Goal: Obtain resource: Download file/media

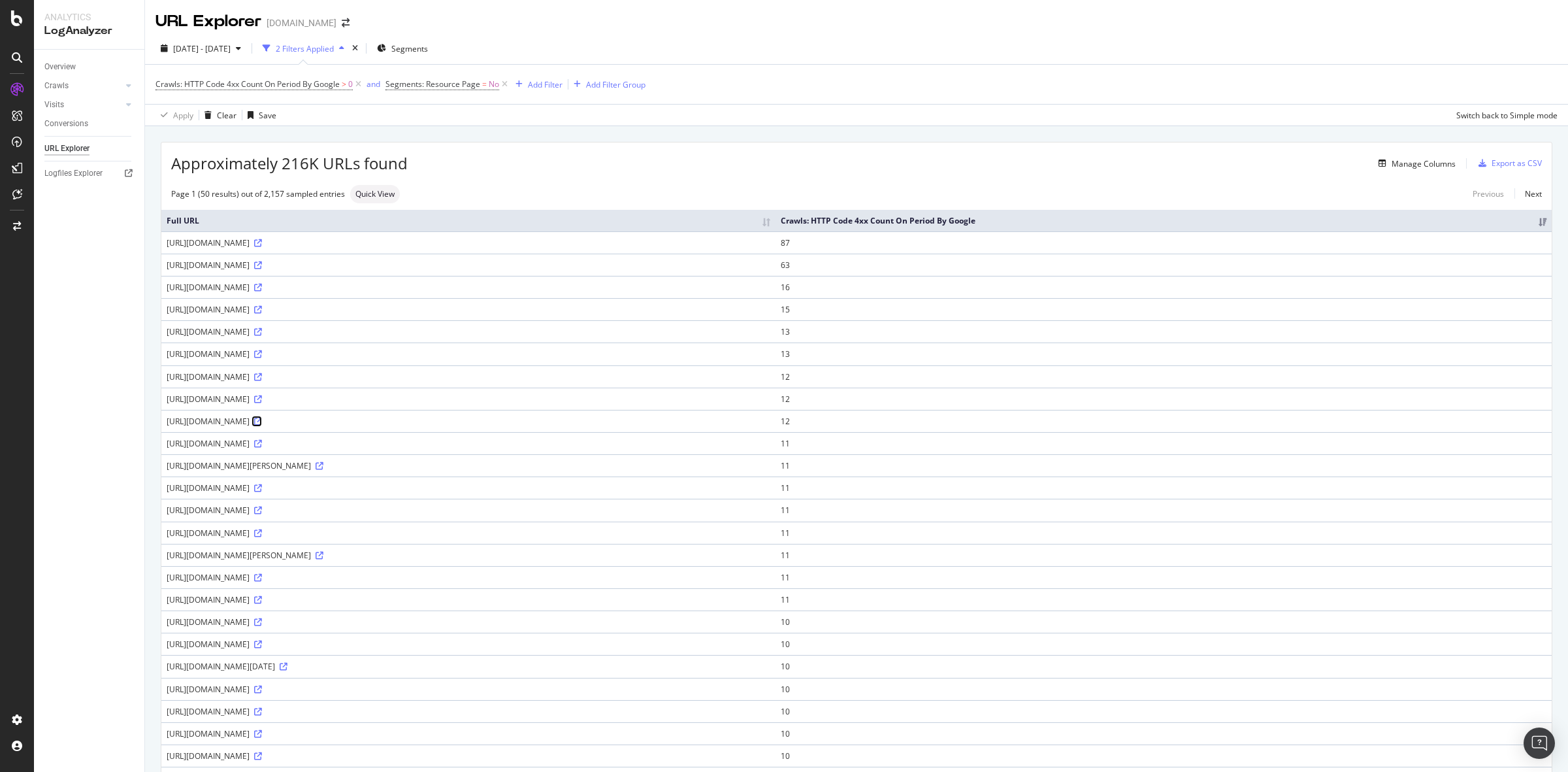
click at [262, 423] on icon at bounding box center [258, 421] width 8 height 8
click at [262, 582] on icon at bounding box center [258, 577] width 8 height 8
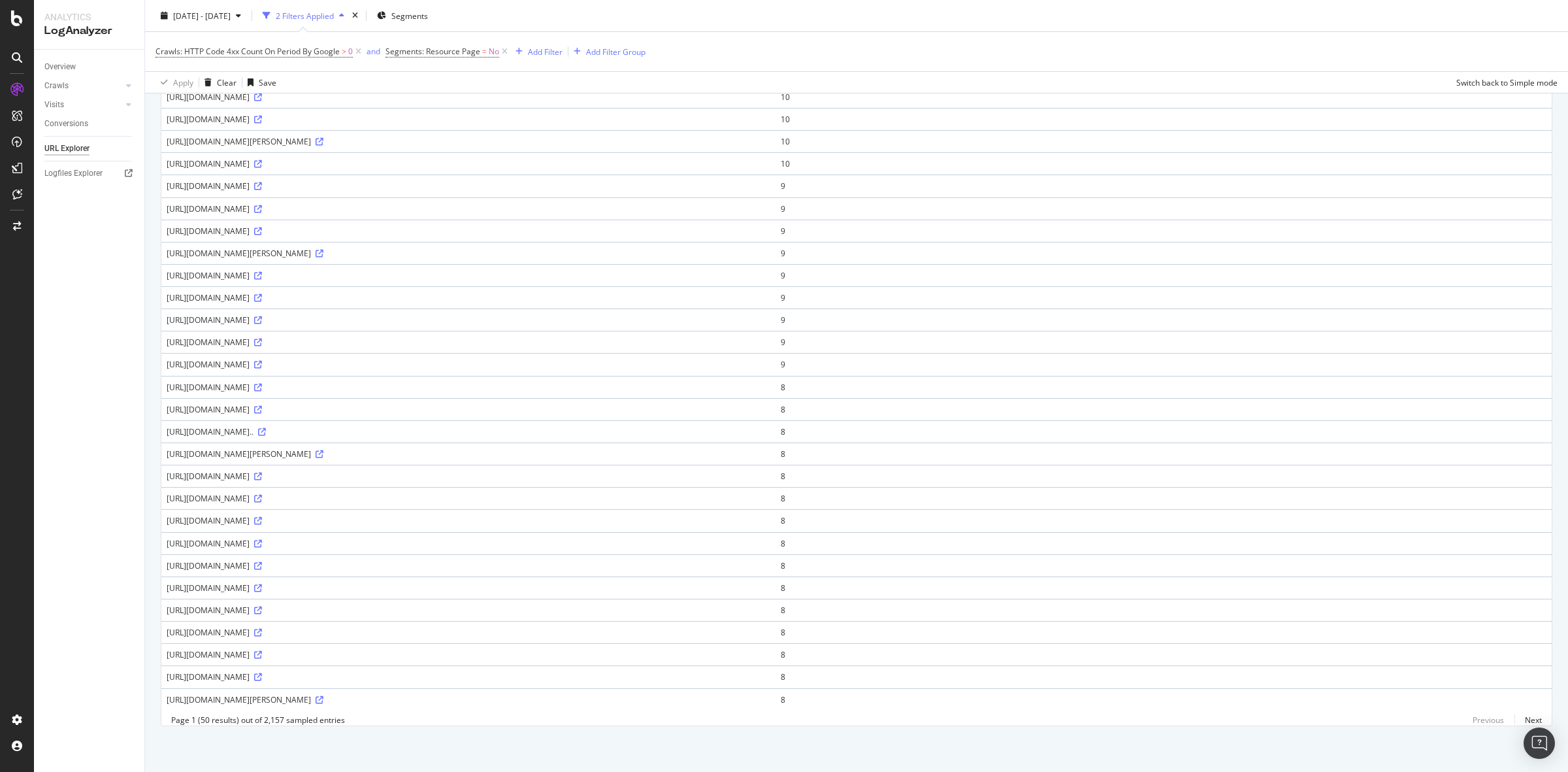
scroll to position [656, 0]
click at [1517, 719] on link "Next" at bounding box center [1529, 720] width 28 height 19
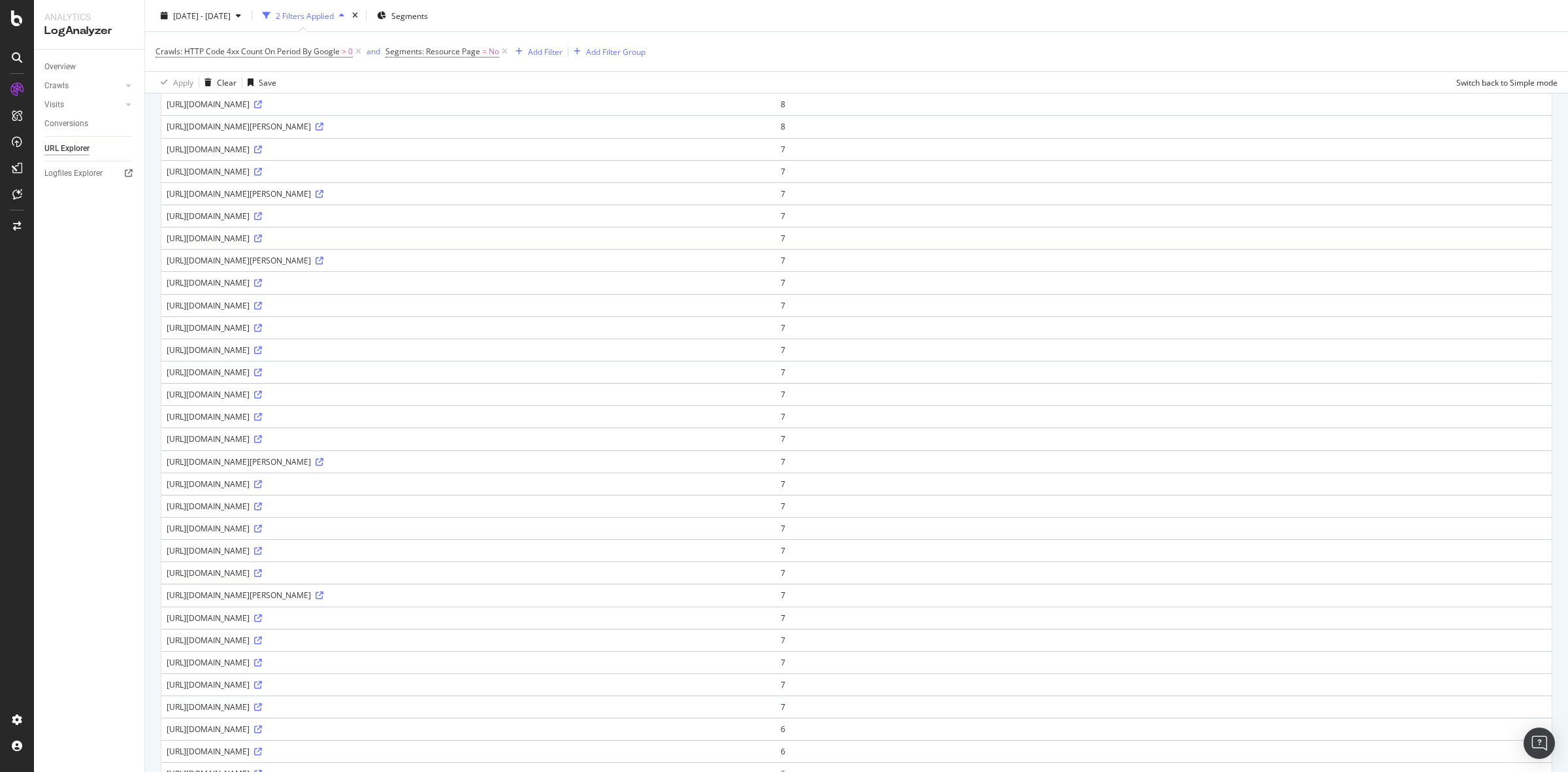
scroll to position [0, 0]
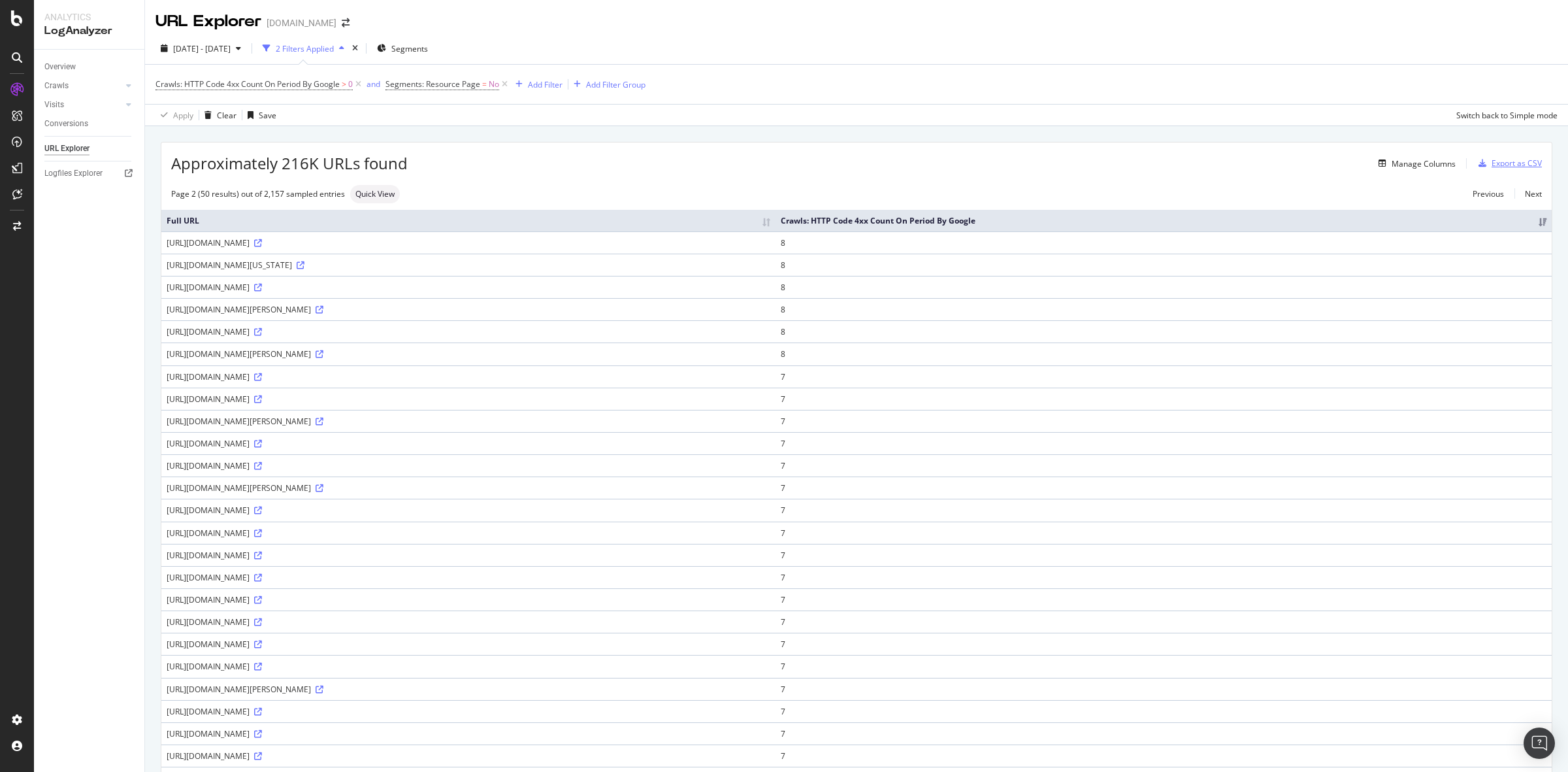
click at [1499, 162] on div "Export as CSV" at bounding box center [1517, 162] width 50 height 11
click at [86, 225] on div "DataExports" at bounding box center [74, 223] width 51 height 13
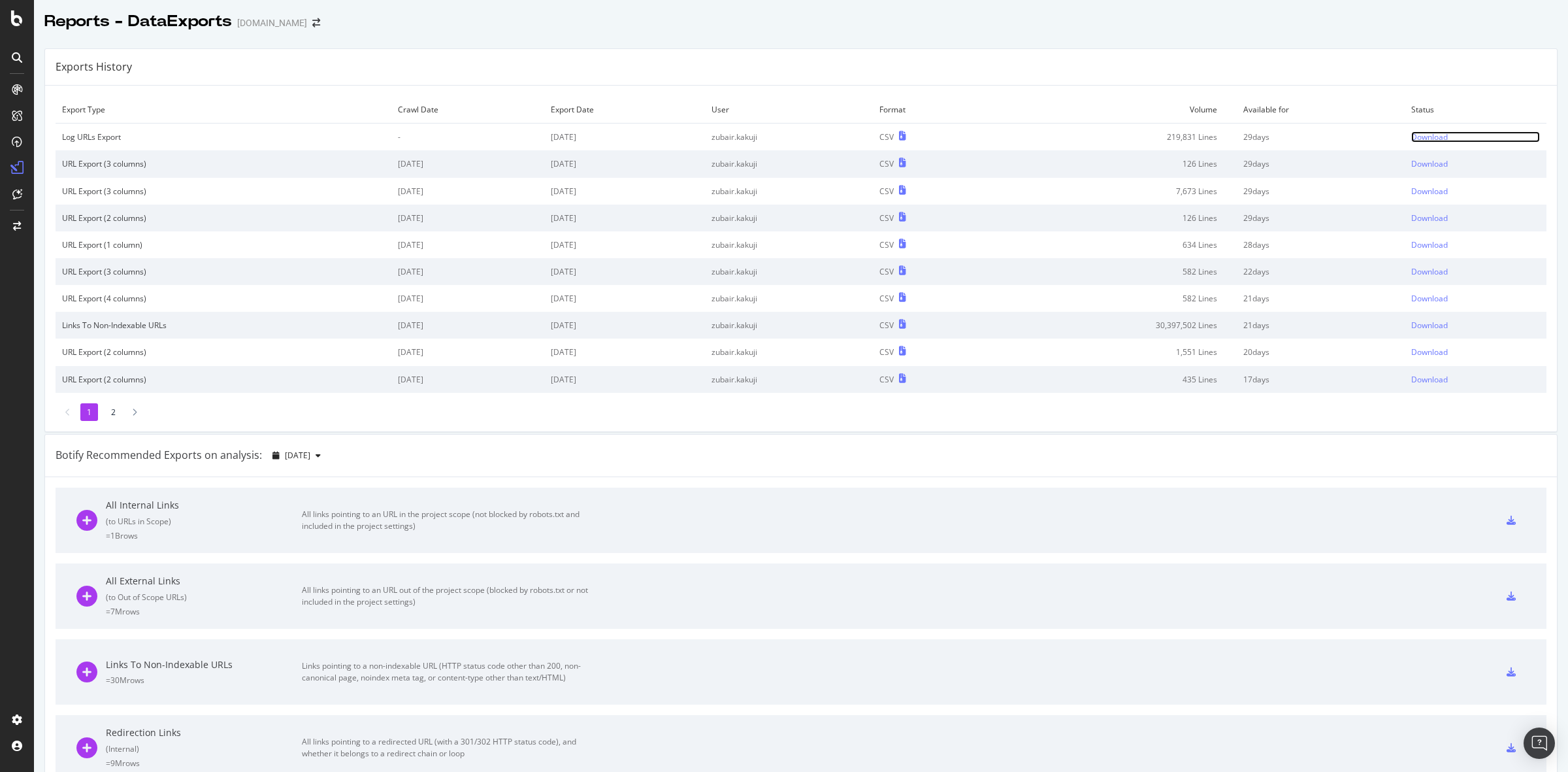
click at [1414, 138] on div "Download" at bounding box center [1430, 137] width 37 height 11
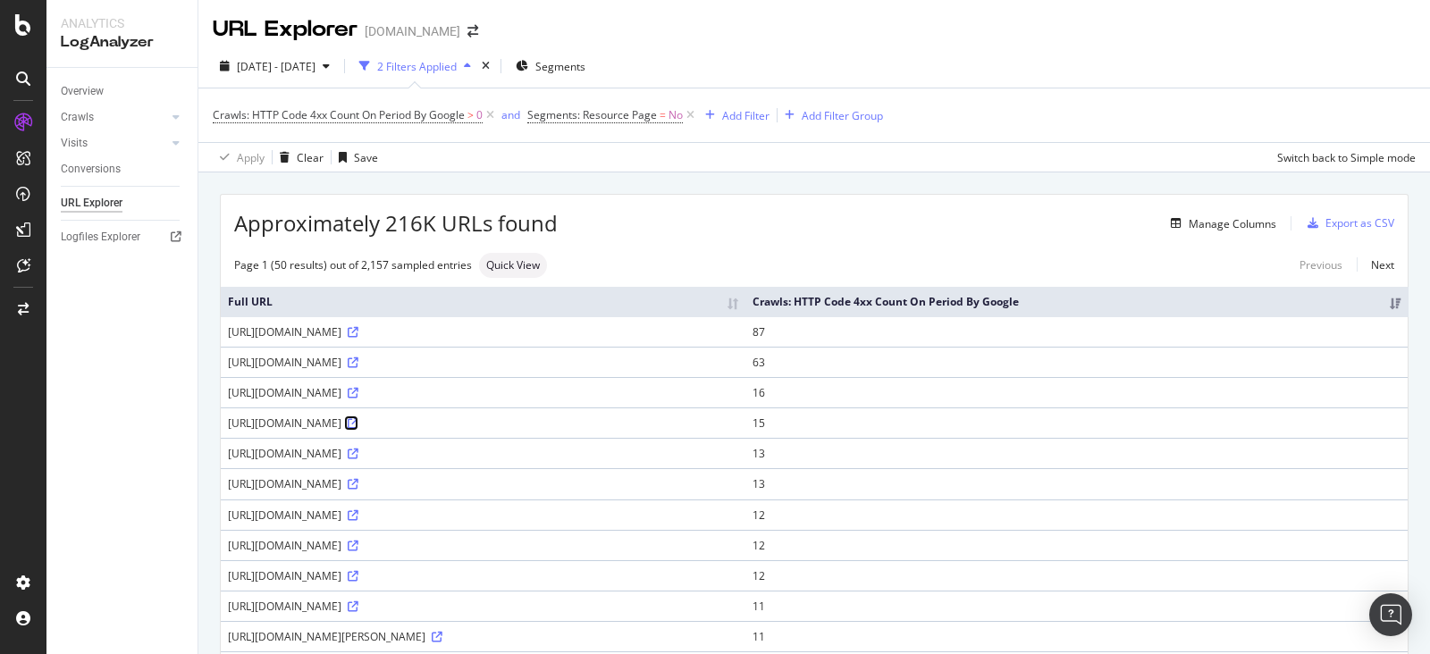
click at [358, 429] on icon at bounding box center [353, 423] width 11 height 11
click at [754, 113] on div "Add Filter" at bounding box center [745, 115] width 47 height 15
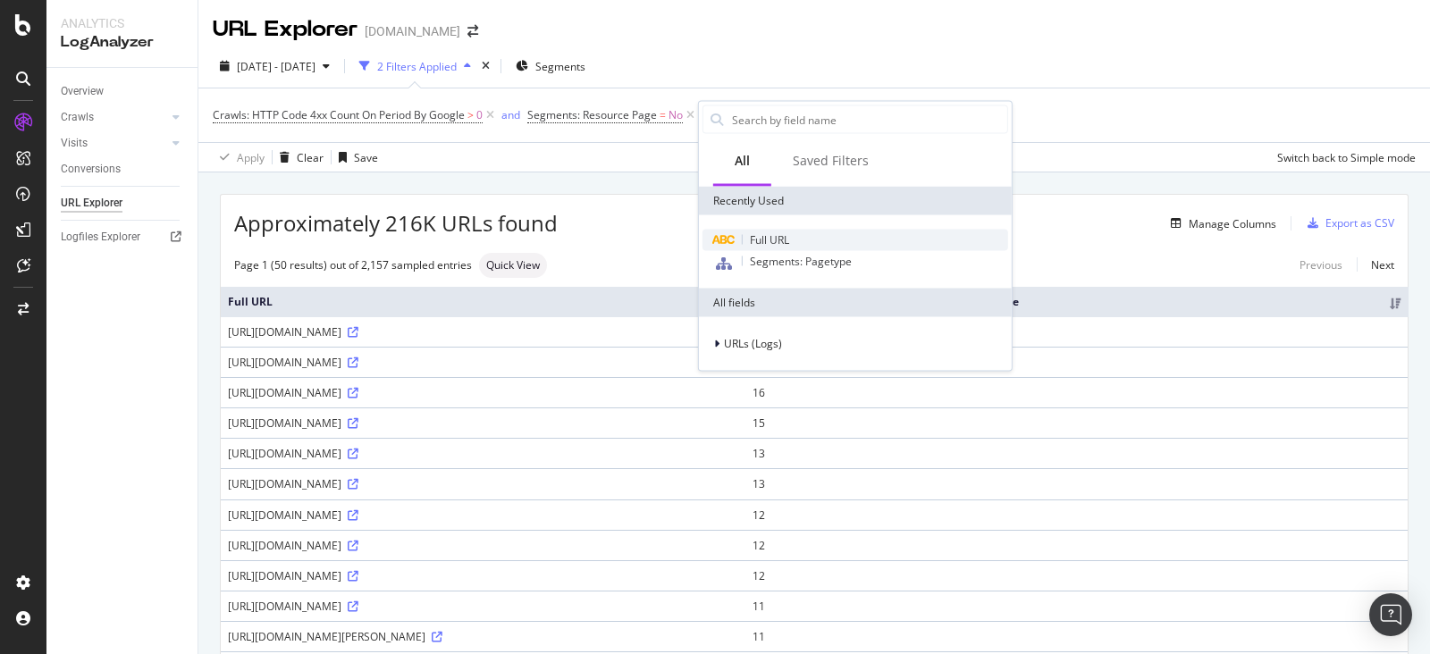
click at [778, 244] on span "Full URL" at bounding box center [769, 239] width 39 height 15
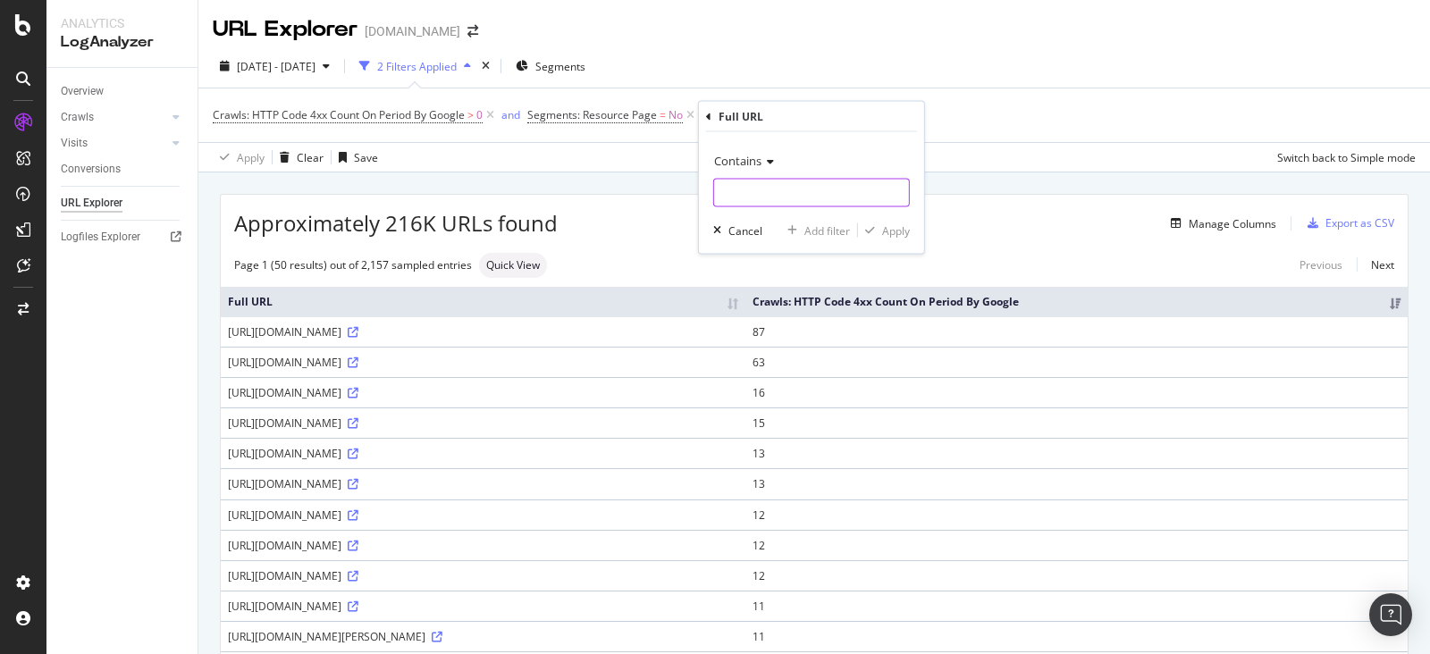
click at [781, 184] on input "text" at bounding box center [811, 193] width 195 height 29
type input "/product/"
click at [885, 225] on div "Apply" at bounding box center [896, 229] width 28 height 15
